Goal: Information Seeking & Learning: Learn about a topic

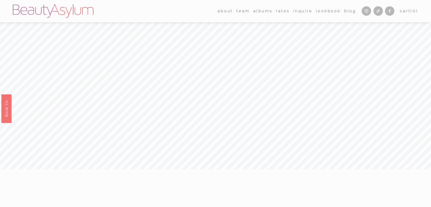
click at [281, 11] on link "Rates" at bounding box center [283, 11] width 14 height 8
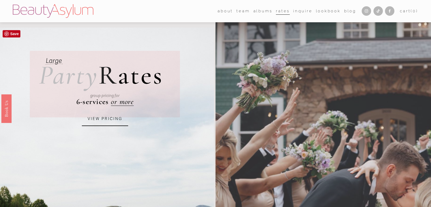
click at [115, 122] on link "VIEW PRICING" at bounding box center [105, 119] width 46 height 14
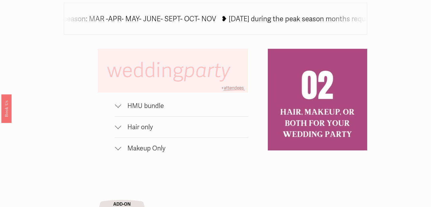
scroll to position [339, 0]
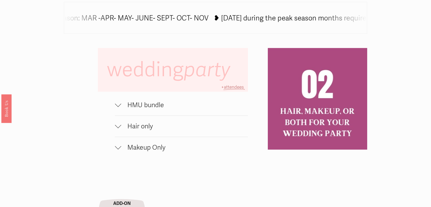
click at [121, 109] on button "HMU bundle" at bounding box center [181, 104] width 133 height 21
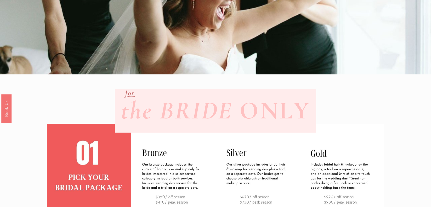
scroll to position [0, 0]
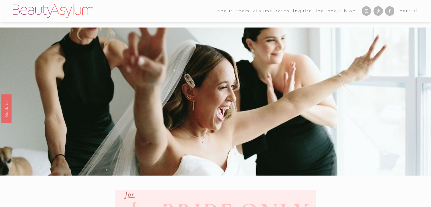
click at [261, 10] on link "albums" at bounding box center [263, 11] width 19 height 8
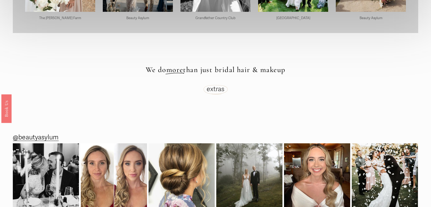
scroll to position [1569, 0]
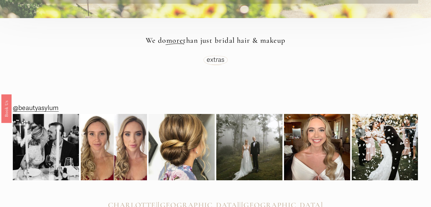
click at [210, 56] on link "extras" at bounding box center [216, 60] width 18 height 8
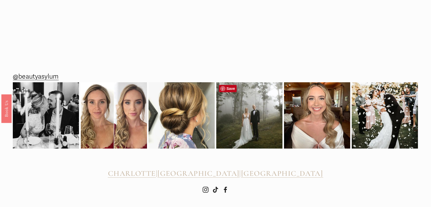
scroll to position [477, 0]
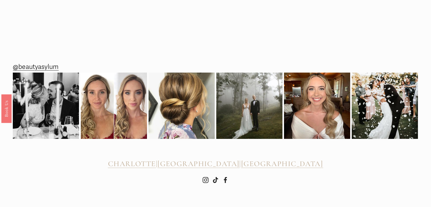
click at [206, 178] on use "Instagram" at bounding box center [206, 180] width 6 height 6
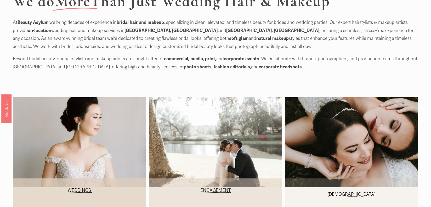
scroll to position [0, 0]
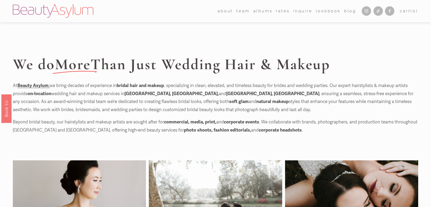
click at [276, 10] on link "Rates" at bounding box center [283, 11] width 14 height 8
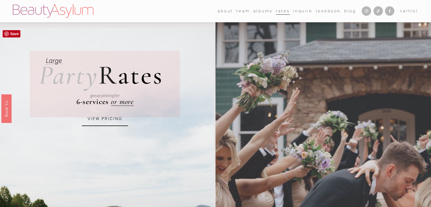
click at [105, 110] on div "VIEW PRICING" at bounding box center [105, 119] width 82 height 20
click at [108, 116] on link "VIEW PRICING" at bounding box center [105, 119] width 46 height 14
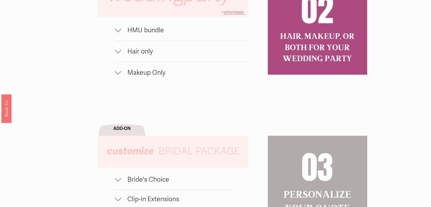
scroll to position [520, 0]
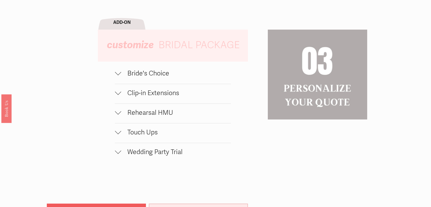
click at [123, 73] on span "Bride's Choice" at bounding box center [176, 73] width 110 height 8
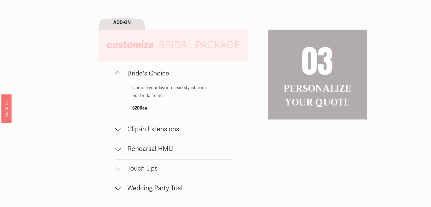
click at [117, 130] on div at bounding box center [118, 128] width 6 height 6
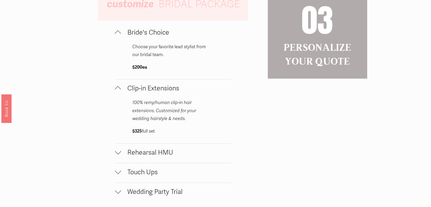
scroll to position [563, 0]
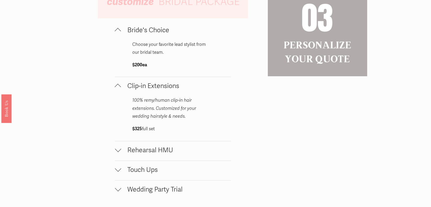
click at [115, 152] on div at bounding box center [118, 150] width 6 height 6
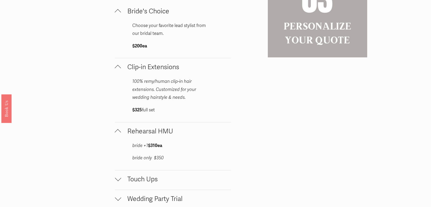
scroll to position [611, 0]
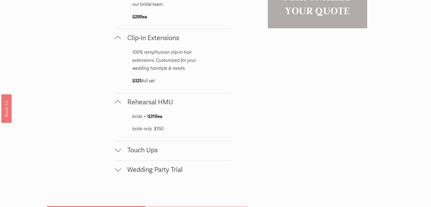
click at [118, 150] on div at bounding box center [118, 149] width 6 height 6
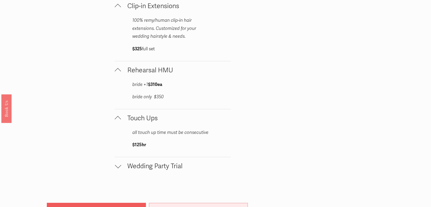
scroll to position [648, 0]
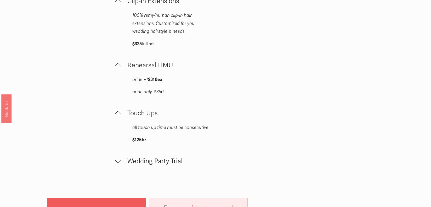
click at [116, 162] on div at bounding box center [118, 161] width 6 height 6
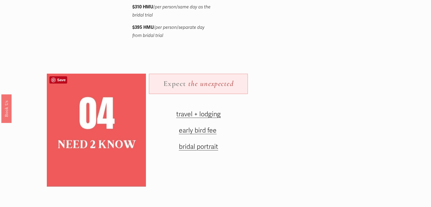
scroll to position [816, 0]
click at [210, 117] on span "travel + lodging" at bounding box center [198, 114] width 44 height 8
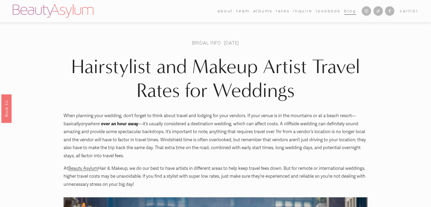
click at [261, 10] on link "albums" at bounding box center [263, 11] width 19 height 8
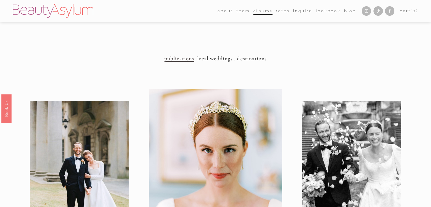
click at [325, 13] on link "Lookbook" at bounding box center [328, 11] width 25 height 8
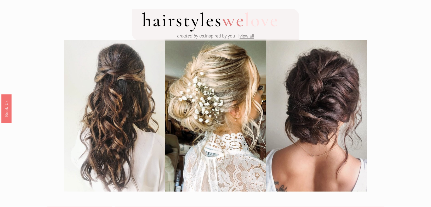
scroll to position [40, 0]
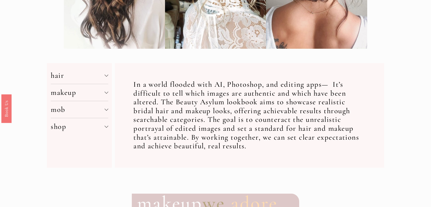
click at [106, 76] on div at bounding box center [107, 75] width 4 height 4
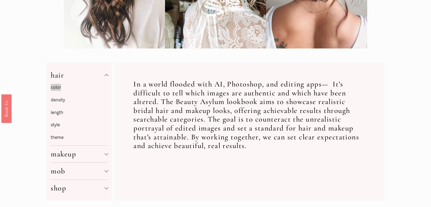
scroll to position [174, 0]
click at [59, 113] on link "length" at bounding box center [57, 112] width 13 height 5
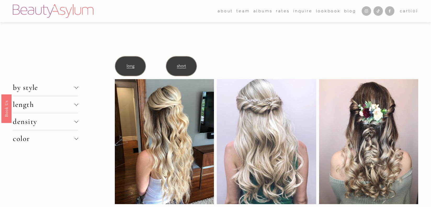
click at [54, 108] on span "length" at bounding box center [44, 104] width 62 height 9
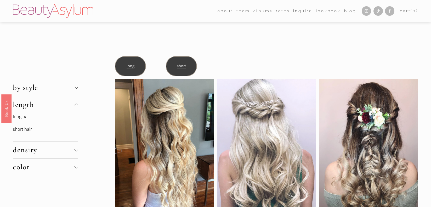
click at [24, 116] on link "long hair" at bounding box center [21, 116] width 17 height 5
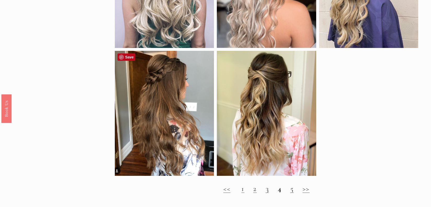
scroll to position [667, 0]
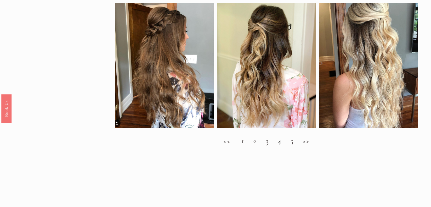
click at [255, 142] on link "2" at bounding box center [254, 140] width 3 height 9
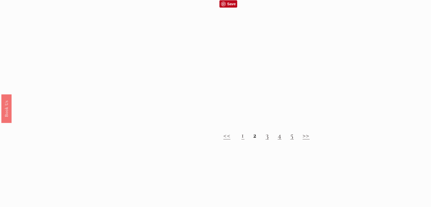
scroll to position [702, 0]
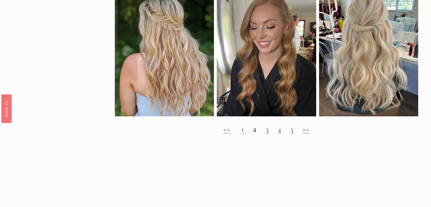
click at [270, 129] on h2 "<< 1 2 3 4 5 >>" at bounding box center [266, 129] width 303 height 9
click at [266, 131] on link "3" at bounding box center [267, 129] width 3 height 9
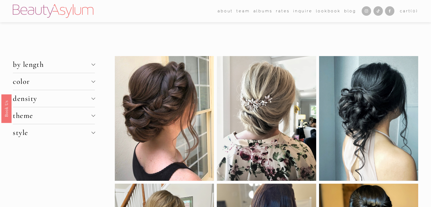
click at [324, 9] on link "Lookbook" at bounding box center [328, 11] width 25 height 8
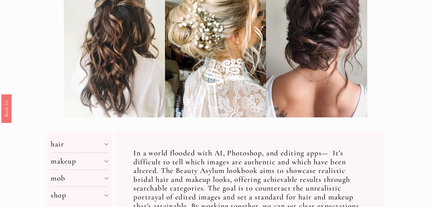
scroll to position [136, 0]
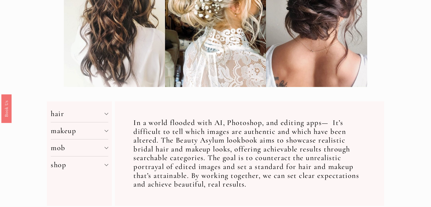
click at [96, 133] on span "makeup" at bounding box center [78, 130] width 54 height 9
click at [62, 142] on link "application" at bounding box center [62, 142] width 22 height 5
